Goal: Ask a question

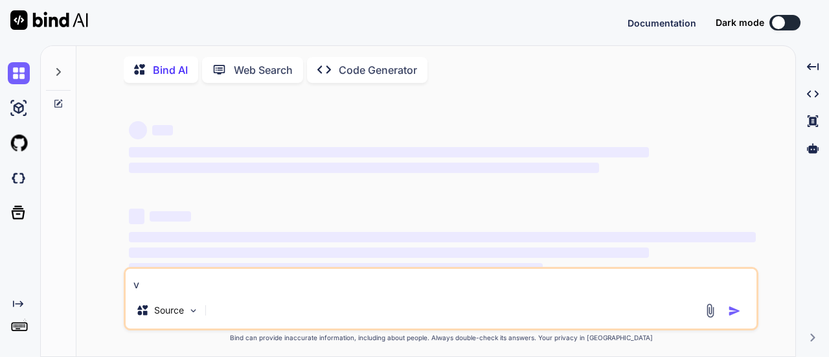
type textarea "vi"
type textarea "x"
type textarea "vie"
type textarea "x"
type textarea "view"
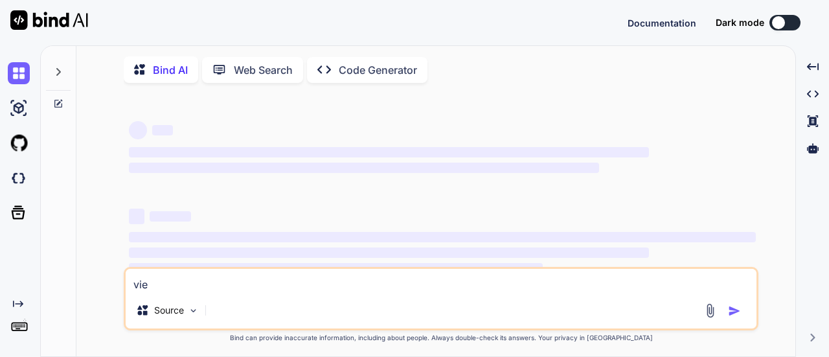
type textarea "x"
type textarea "views"
type textarea "x"
type textarea "views"
type textarea "x"
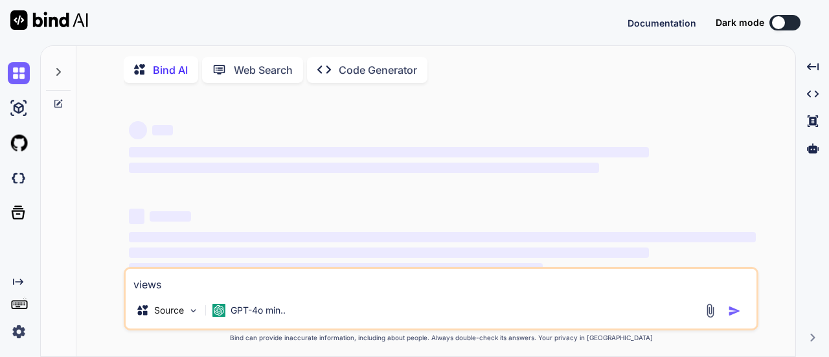
type textarea "views i"
type textarea "x"
type textarea "views in"
type textarea "x"
type textarea "views in"
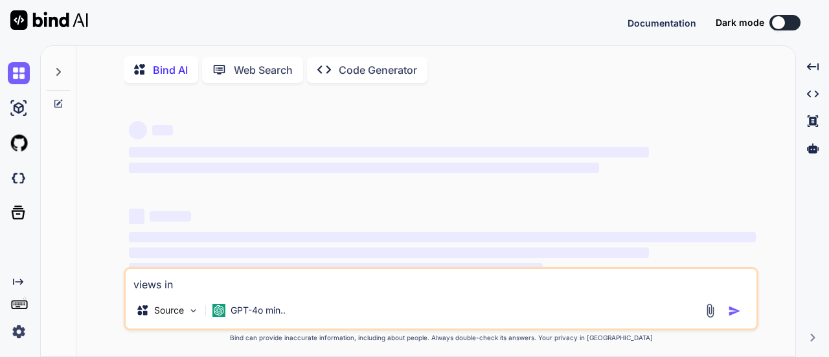
type textarea "x"
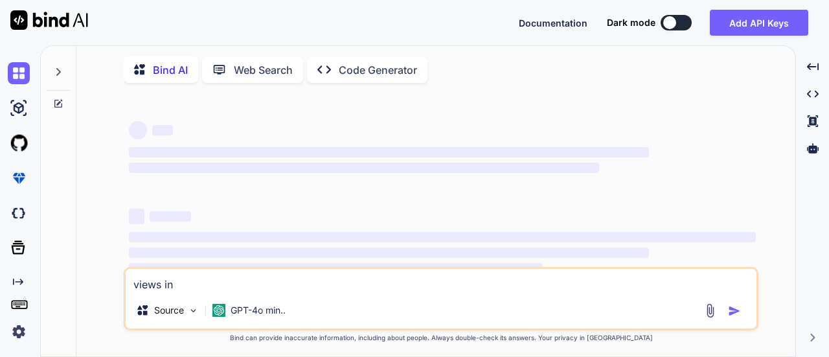
type textarea "views in d"
type textarea "x"
type textarea "views in da"
type textarea "x"
type textarea "views in dat"
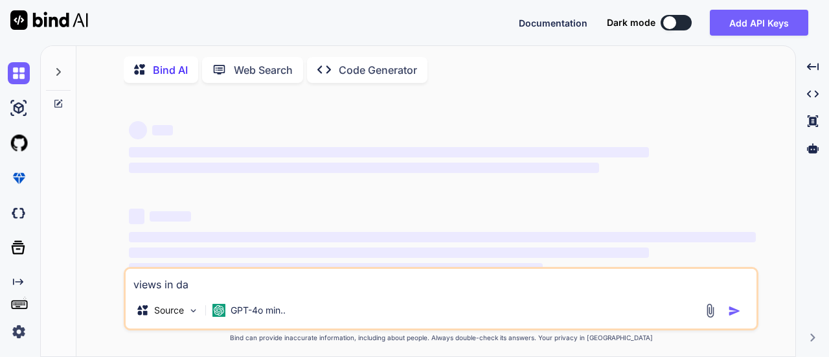
type textarea "x"
type textarea "views in data"
type textarea "x"
type textarea "views in datab"
type textarea "x"
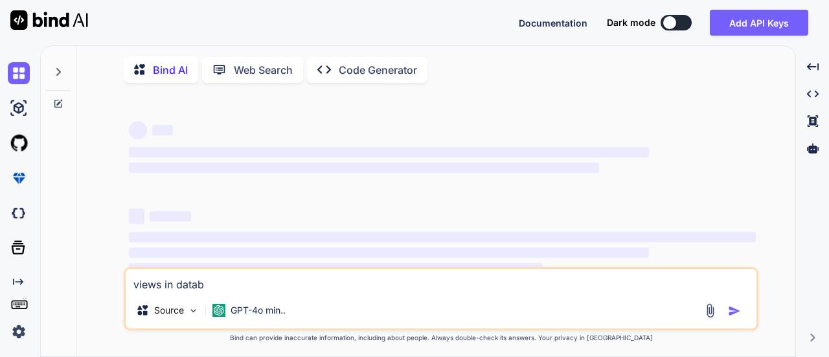
type textarea "views in databa"
type textarea "x"
type textarea "views in databas"
type textarea "x"
type textarea "views in database"
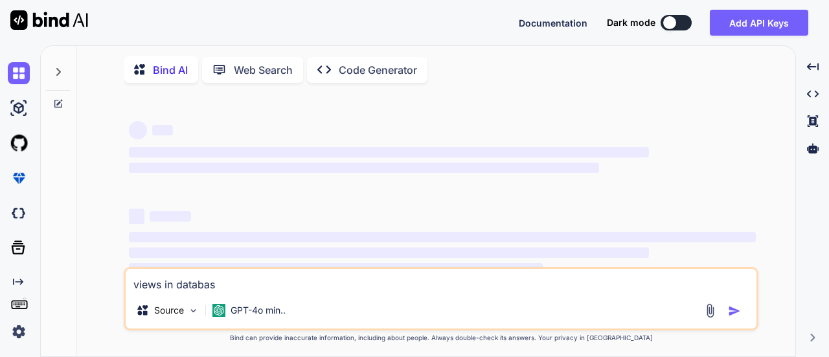
type textarea "x"
type textarea "views in database"
type textarea "x"
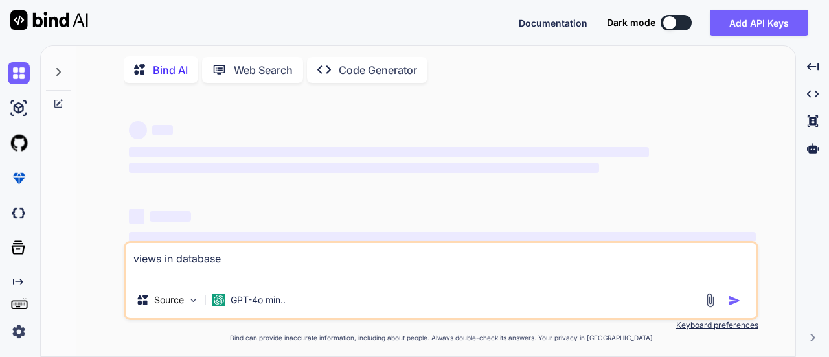
type textarea "views in database"
type textarea "x"
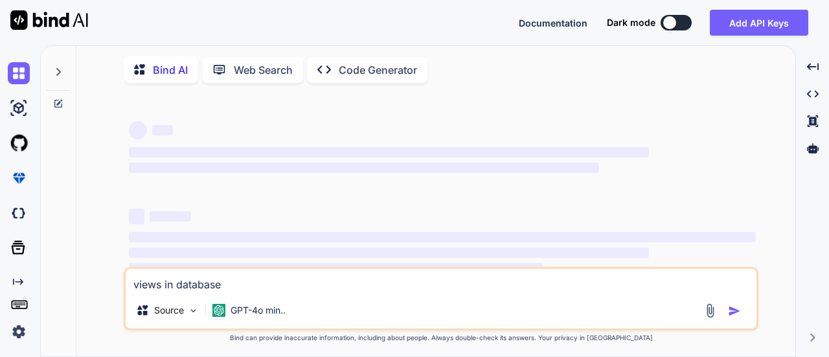
type textarea "views in database"
type textarea "x"
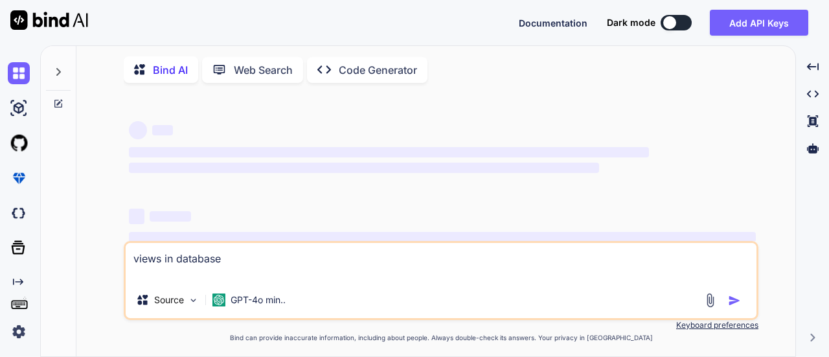
type textarea "views in database"
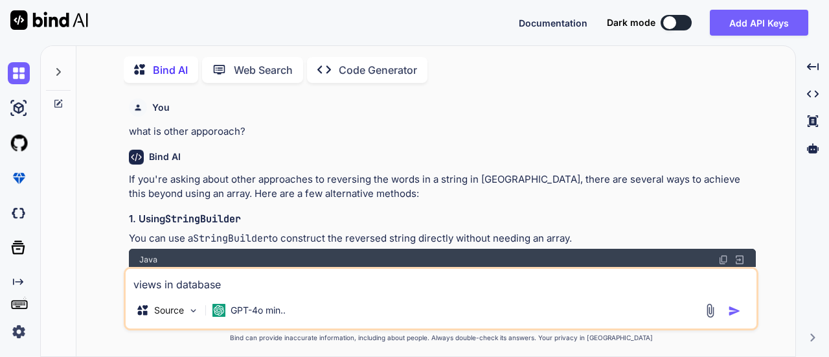
type textarea "x"
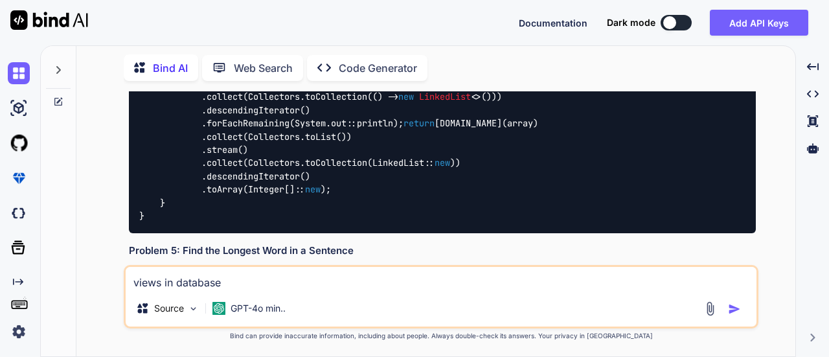
scroll to position [3719, 0]
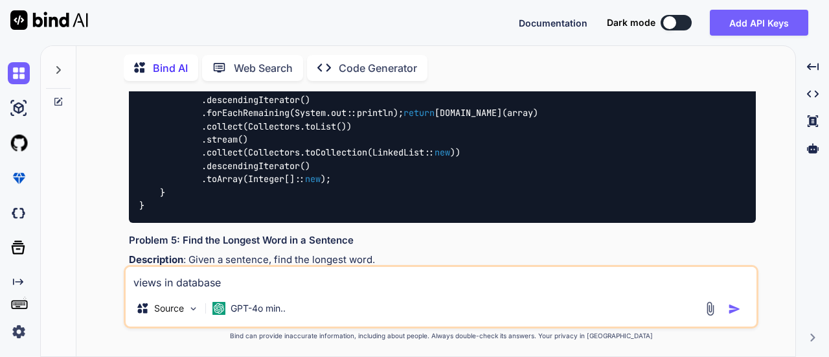
type textarea "views in database"
click at [736, 311] on img "button" at bounding box center [734, 308] width 13 height 13
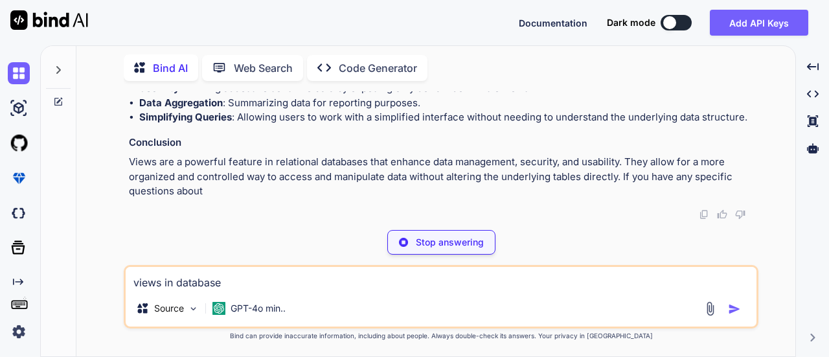
scroll to position [6095, 0]
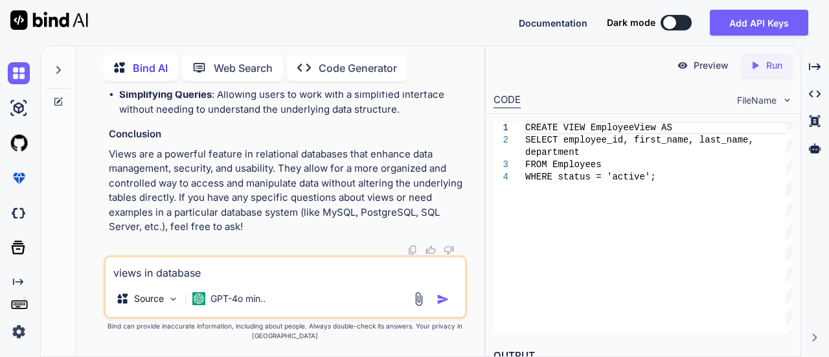
type textarea "x"
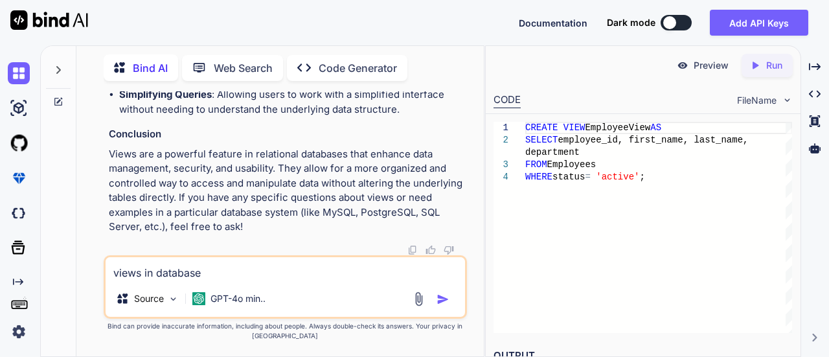
scroll to position [6484, 0]
click at [816, 63] on icon "Created with Pixso." at bounding box center [815, 67] width 12 height 12
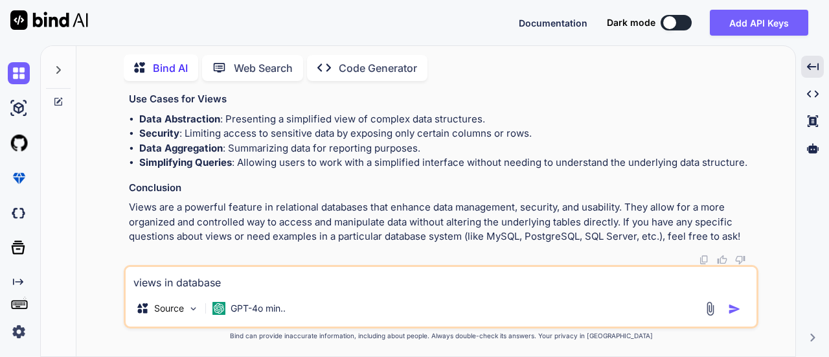
scroll to position [6331, 0]
click at [17, 217] on img at bounding box center [19, 213] width 22 height 22
click at [173, 285] on textarea "views in database" at bounding box center [441, 278] width 631 height 23
type textarea "p"
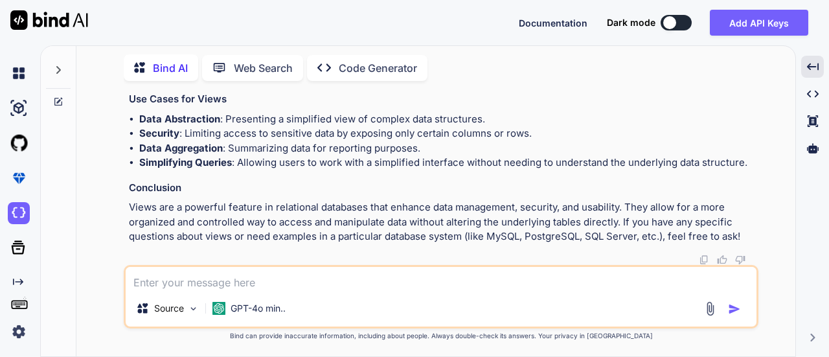
type textarea "x"
type textarea "pr"
type textarea "x"
type textarea "pro"
type textarea "x"
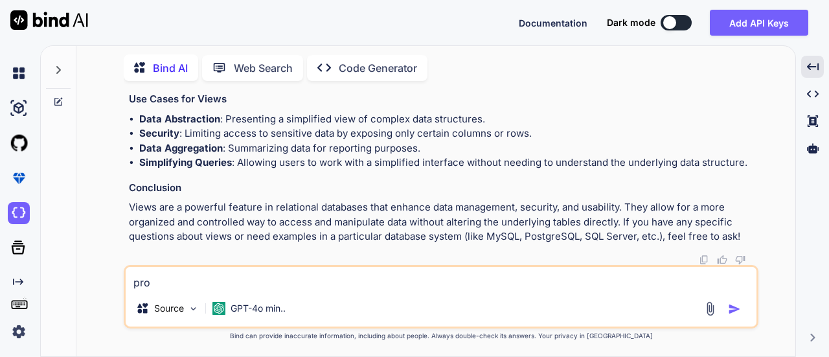
type textarea "proc"
type textarea "x"
type textarea "proce"
type textarea "x"
type textarea "proces"
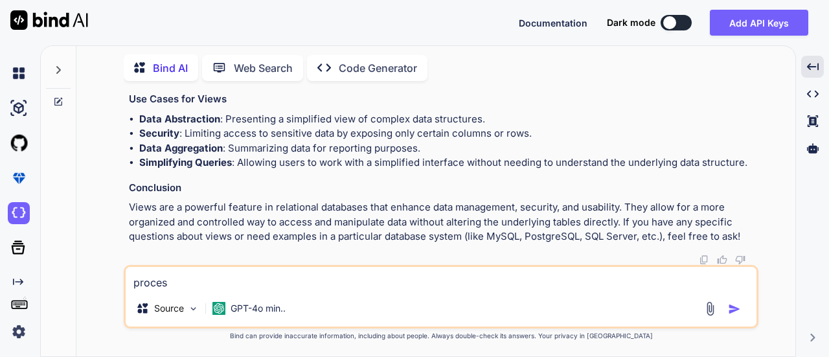
type textarea "x"
type textarea "procesu"
type textarea "x"
type textarea "procesur"
type textarea "x"
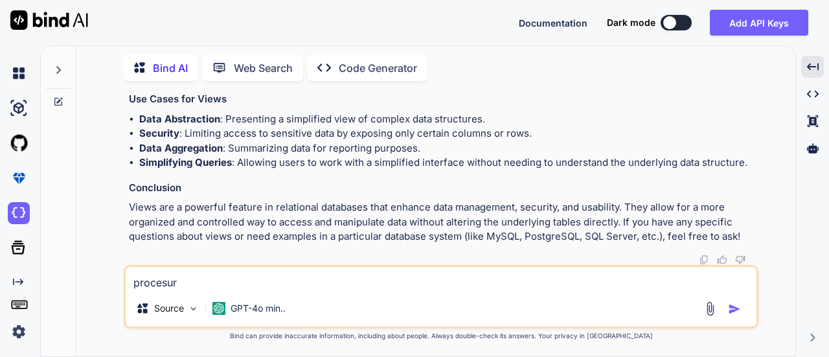
type textarea "procesure"
type textarea "x"
type textarea "procesures"
type textarea "x"
type textarea "procesures"
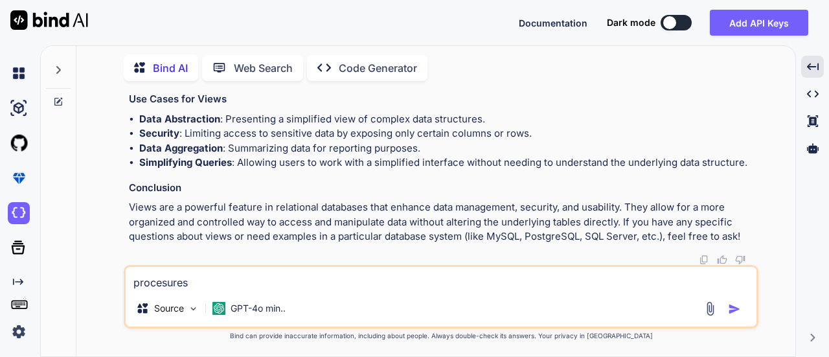
type textarea "x"
type textarea "procesures a"
type textarea "x"
type textarea "procesures an"
type textarea "x"
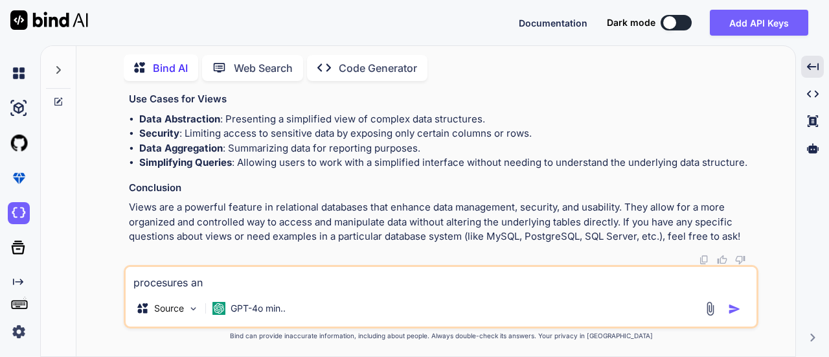
type textarea "procesures and"
type textarea "x"
type textarea "procesures and"
type textarea "x"
type textarea "procesures and"
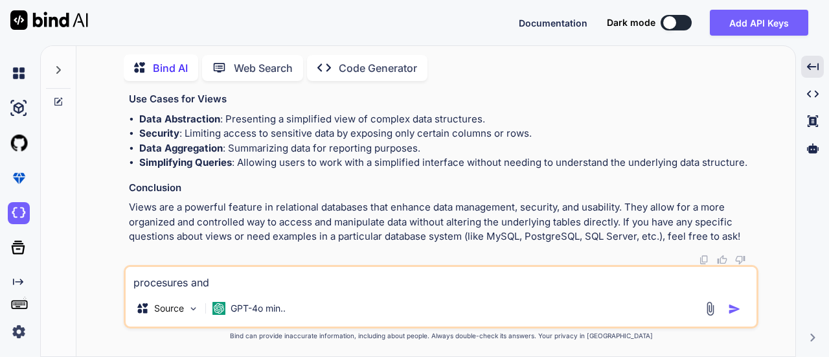
type textarea "x"
type textarea "procesures an"
type textarea "x"
type textarea "procesures a"
type textarea "x"
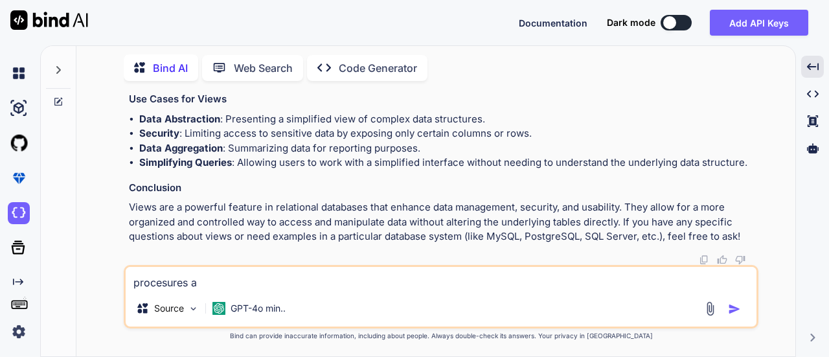
type textarea "procesures"
type textarea "x"
type textarea "procesures"
type textarea "x"
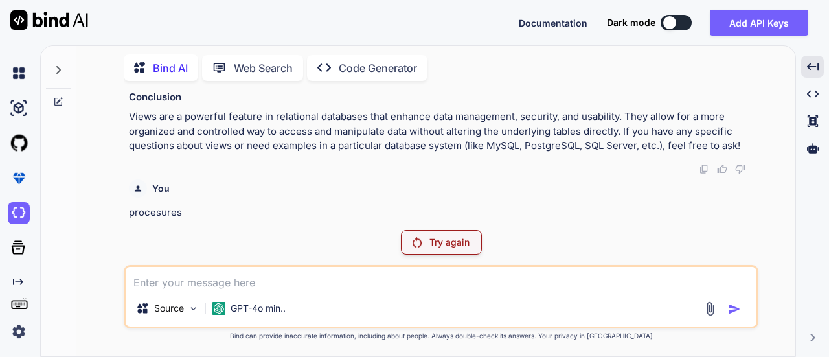
scroll to position [5472, 0]
click at [452, 243] on p "Try again" at bounding box center [449, 242] width 40 height 13
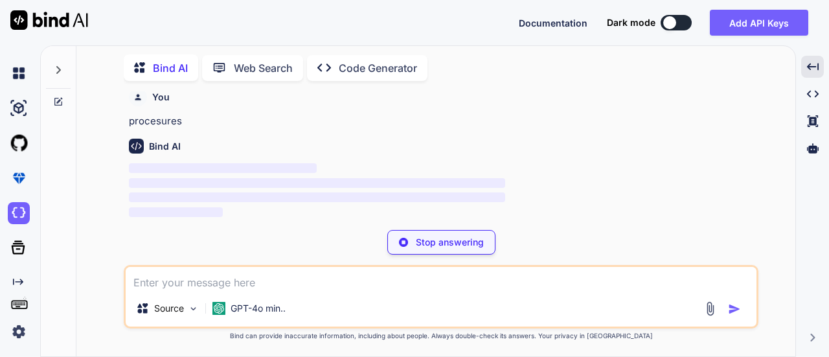
scroll to position [6591, 0]
click at [19, 77] on img at bounding box center [19, 73] width 22 height 22
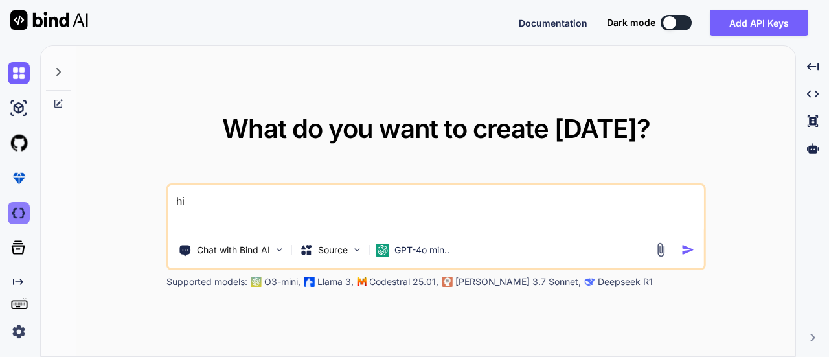
click at [25, 216] on img at bounding box center [19, 213] width 22 height 22
click at [52, 76] on div at bounding box center [58, 68] width 25 height 45
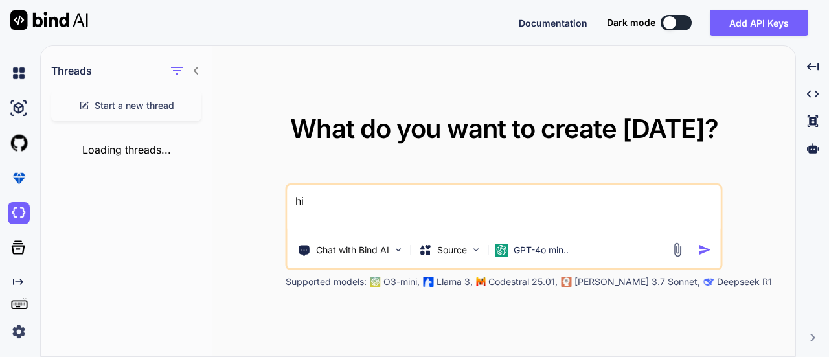
click at [106, 151] on div "Loading threads..." at bounding box center [126, 149] width 171 height 36
click at [102, 107] on span "Start a new thread" at bounding box center [135, 105] width 80 height 13
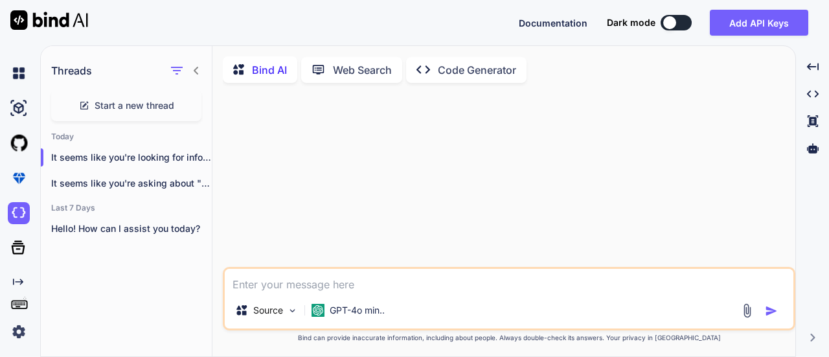
click at [280, 284] on textarea at bounding box center [509, 280] width 569 height 23
type textarea "x"
type textarea "t"
type textarea "x"
type textarea "tr"
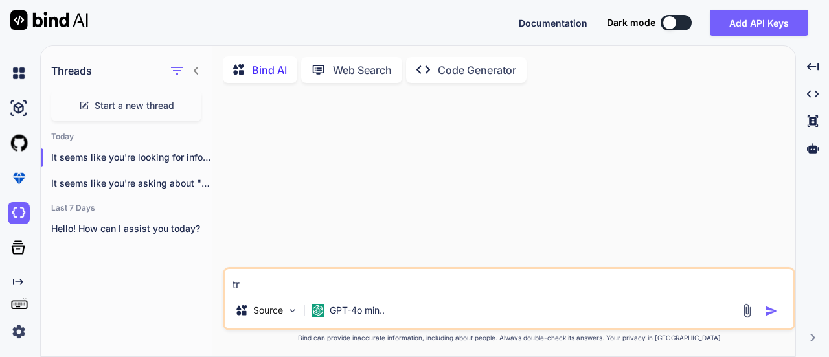
type textarea "x"
type textarea "tri"
type textarea "x"
type textarea "trig"
type textarea "x"
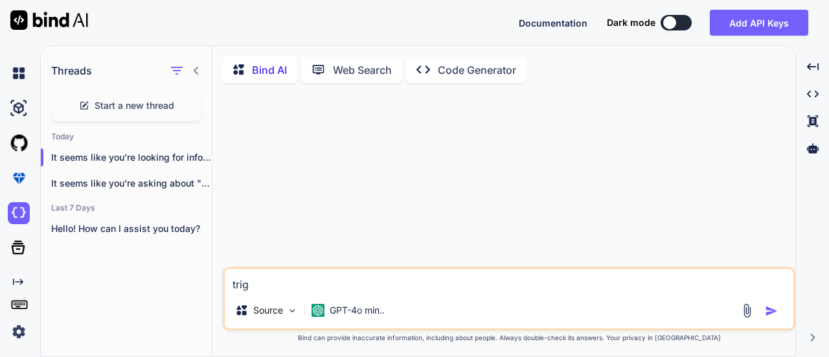
type textarea "[PERSON_NAME]"
type textarea "x"
type textarea "trigge"
type textarea "x"
type textarea "trigger"
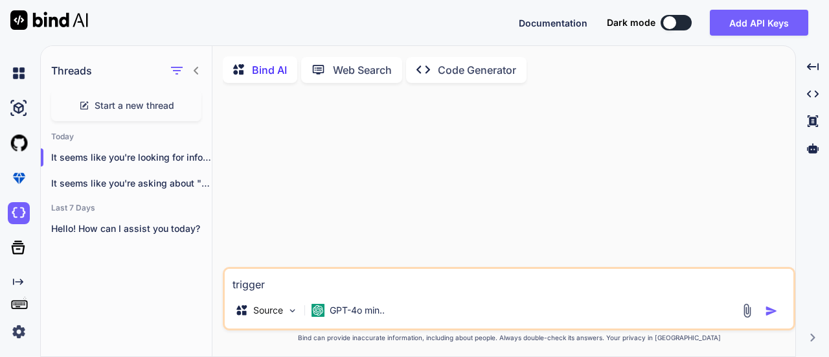
type textarea "x"
type textarea "triggers"
type textarea "x"
type textarea "triggers"
type textarea "x"
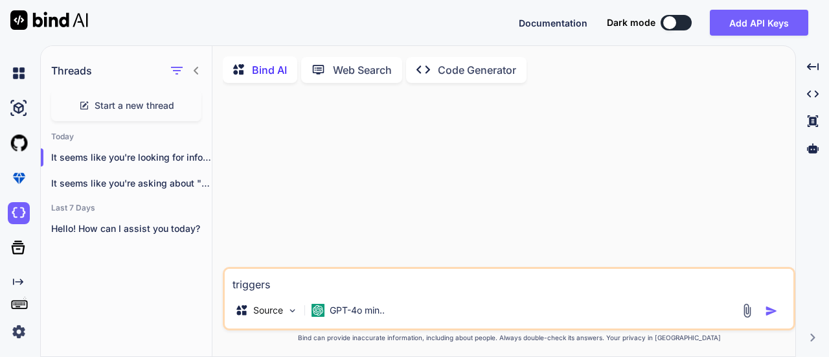
type textarea "triggers i"
type textarea "x"
type textarea "triggers in"
type textarea "x"
type textarea "triggers in"
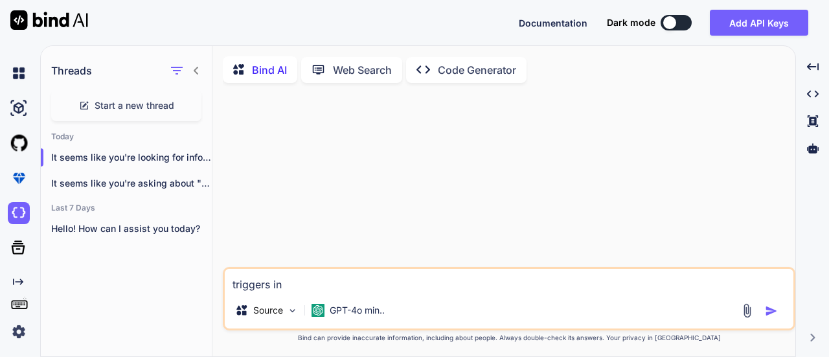
type textarea "x"
type textarea "triggers in d"
type textarea "x"
type textarea "triggers in db"
type textarea "x"
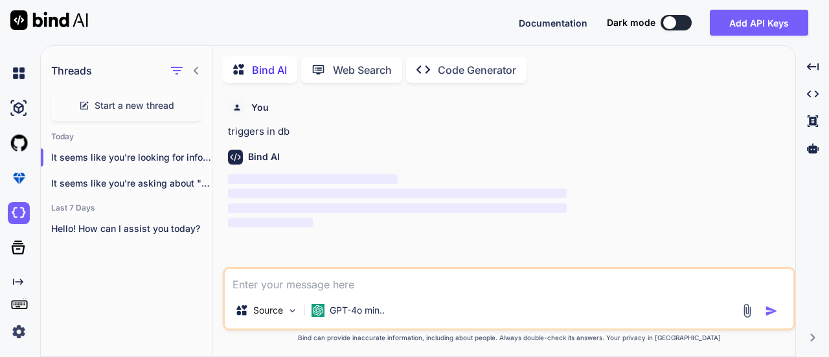
scroll to position [5, 0]
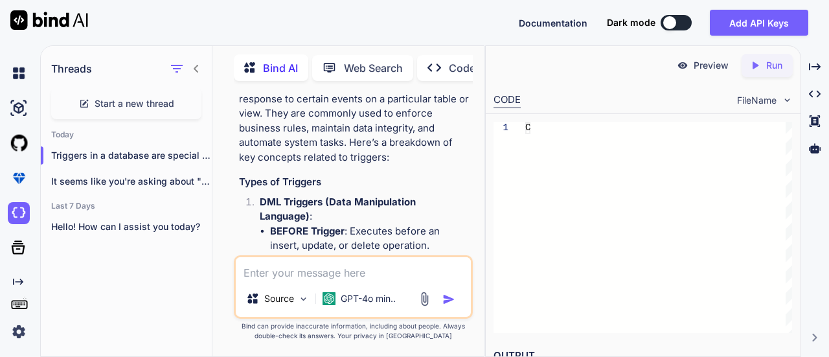
type textarea "x"
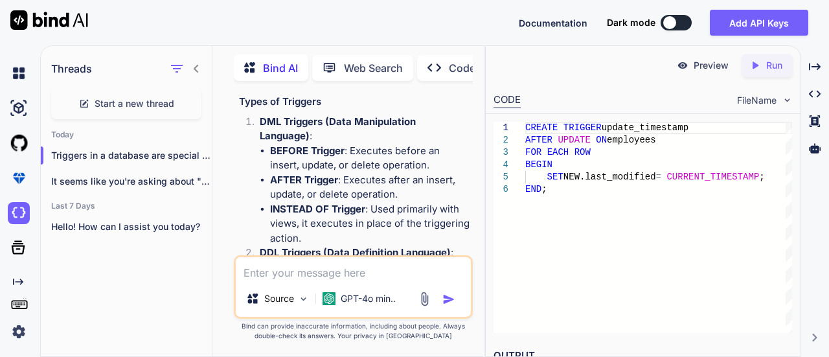
scroll to position [188, 0]
click at [813, 68] on icon "Created with Pixso." at bounding box center [815, 67] width 12 height 12
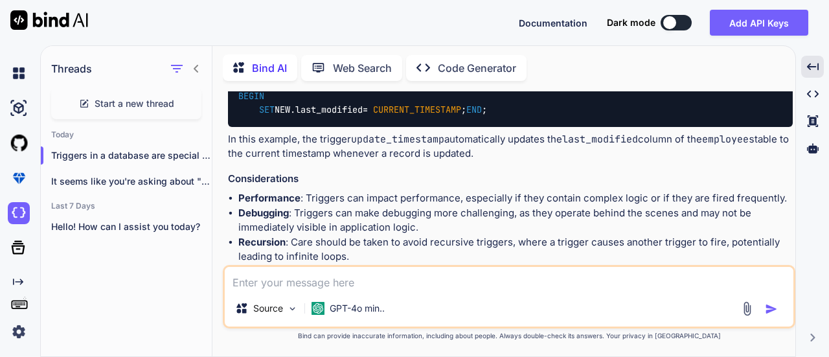
scroll to position [466, 0]
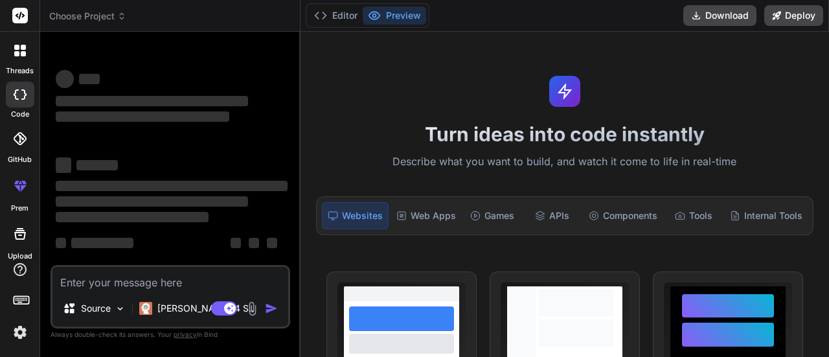
type textarea "x"
